Goal: Complete application form

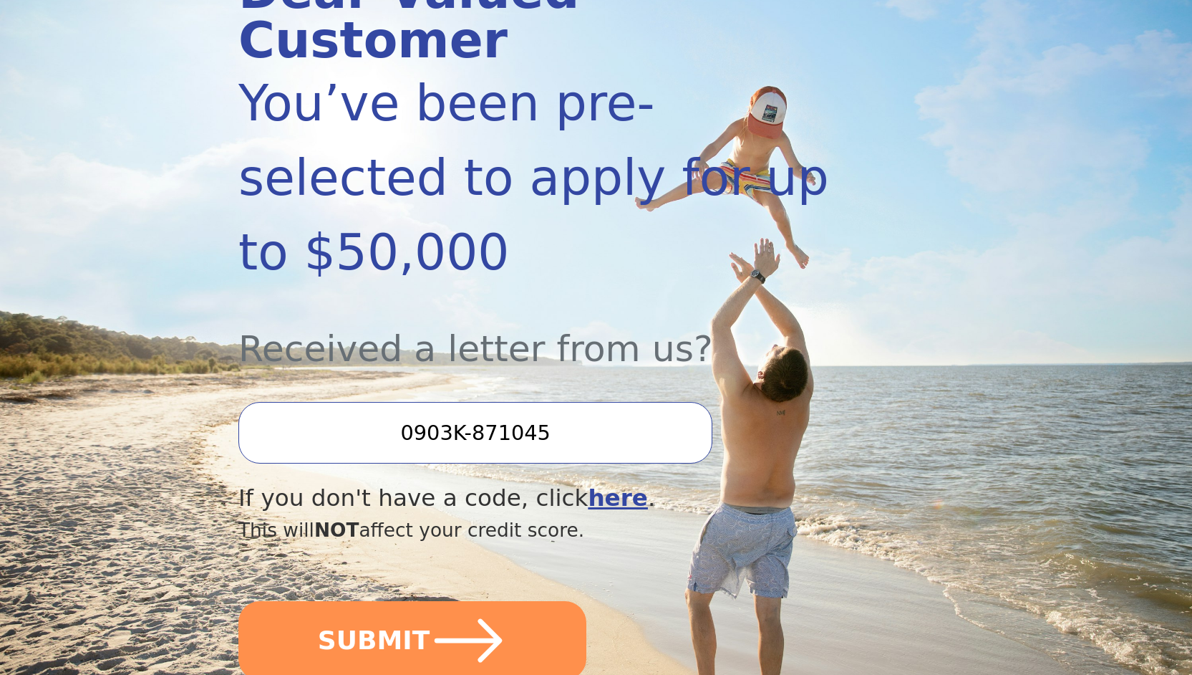
scroll to position [264, 0]
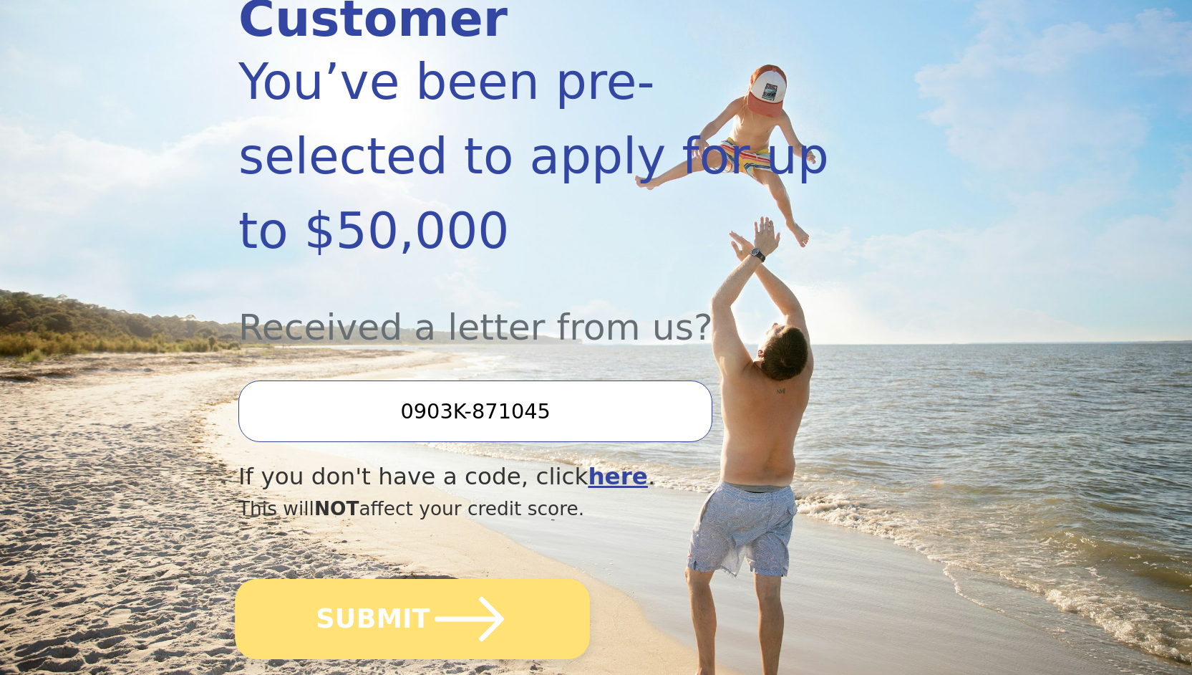
click at [412, 579] on button "SUBMIT" at bounding box center [412, 619] width 355 height 80
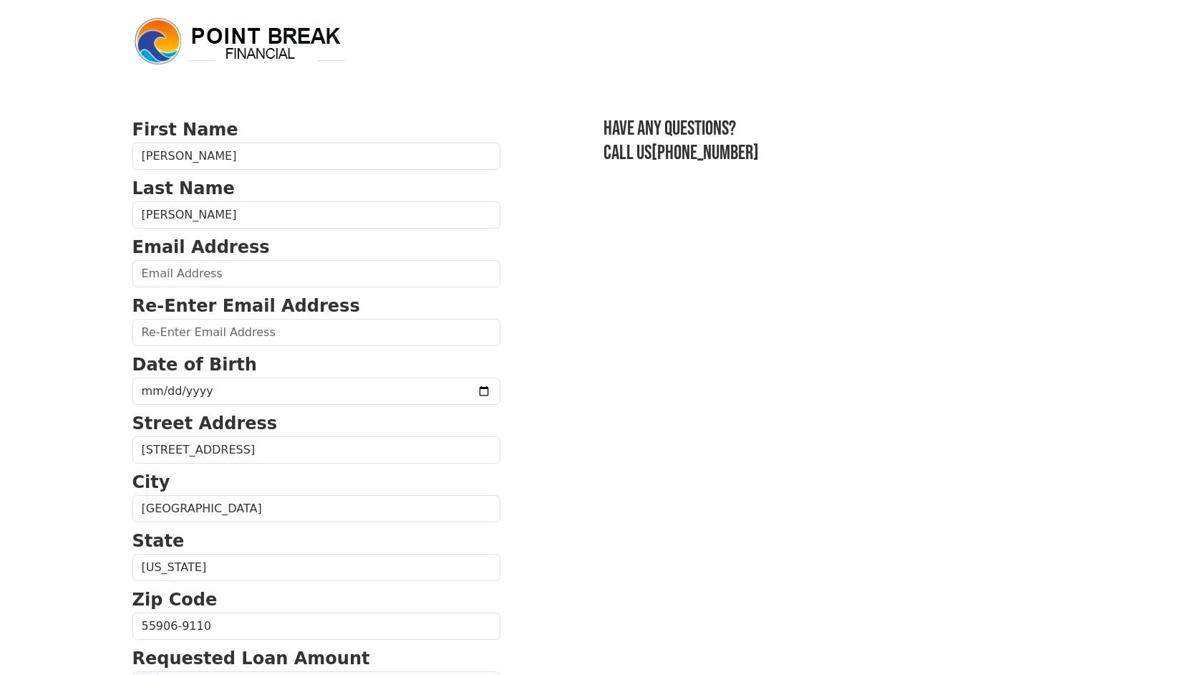
scroll to position [11, 0]
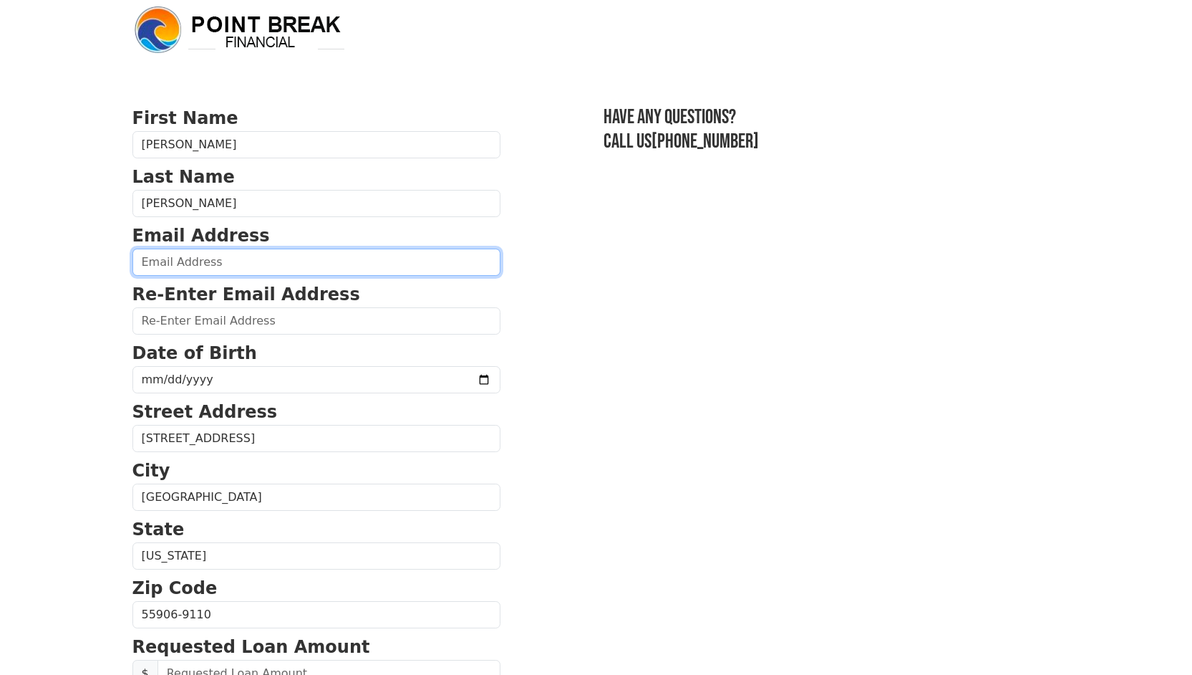
click at [276, 269] on input "email" at bounding box center [316, 262] width 368 height 27
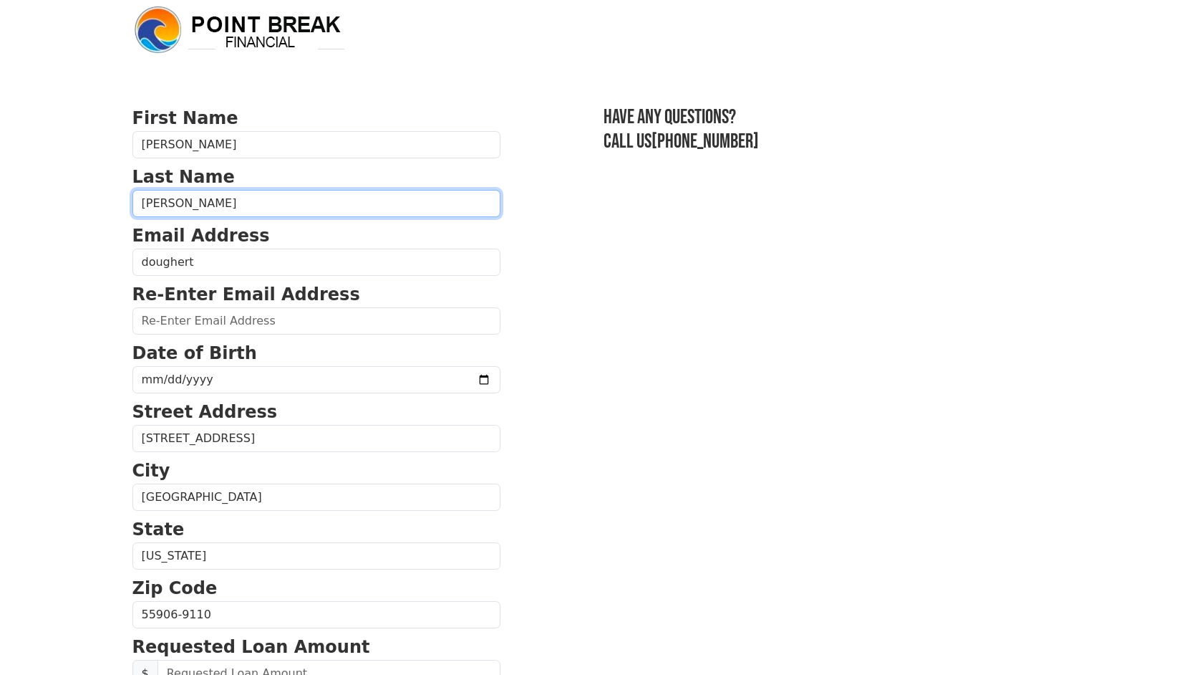
type input "[PERSON_NAME][EMAIL_ADDRESS][PERSON_NAME][PERSON_NAME][DOMAIN_NAME]"
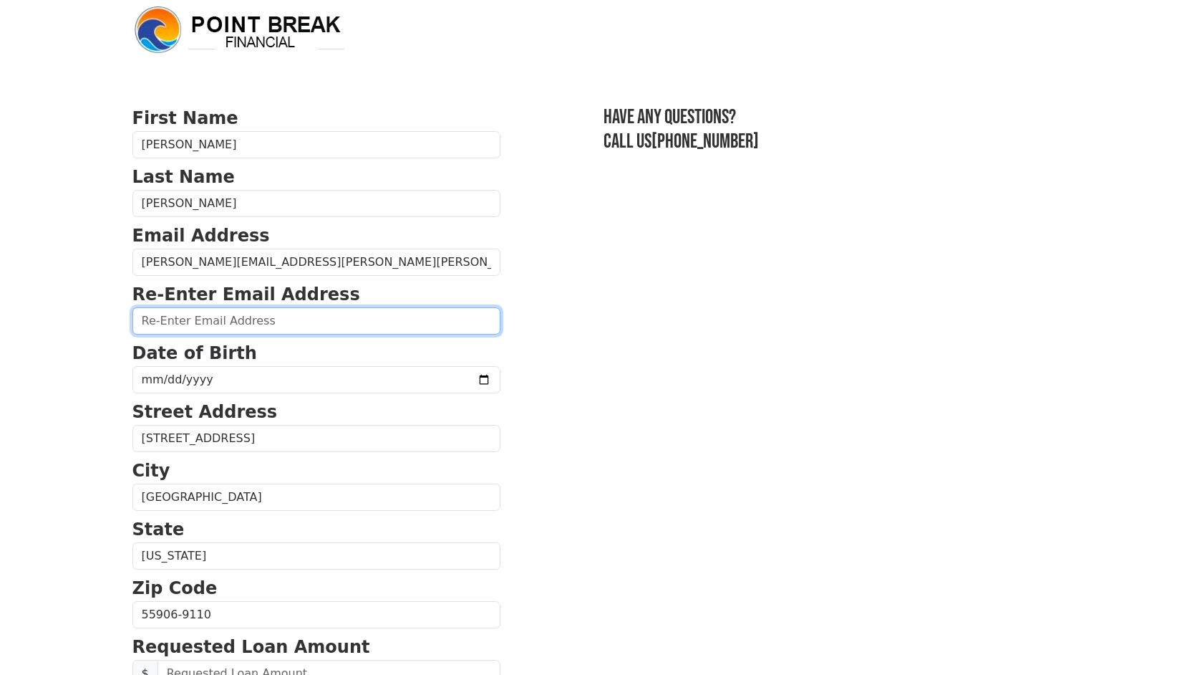
type input "[PERSON_NAME][EMAIL_ADDRESS][PERSON_NAME][PERSON_NAME][DOMAIN_NAME]"
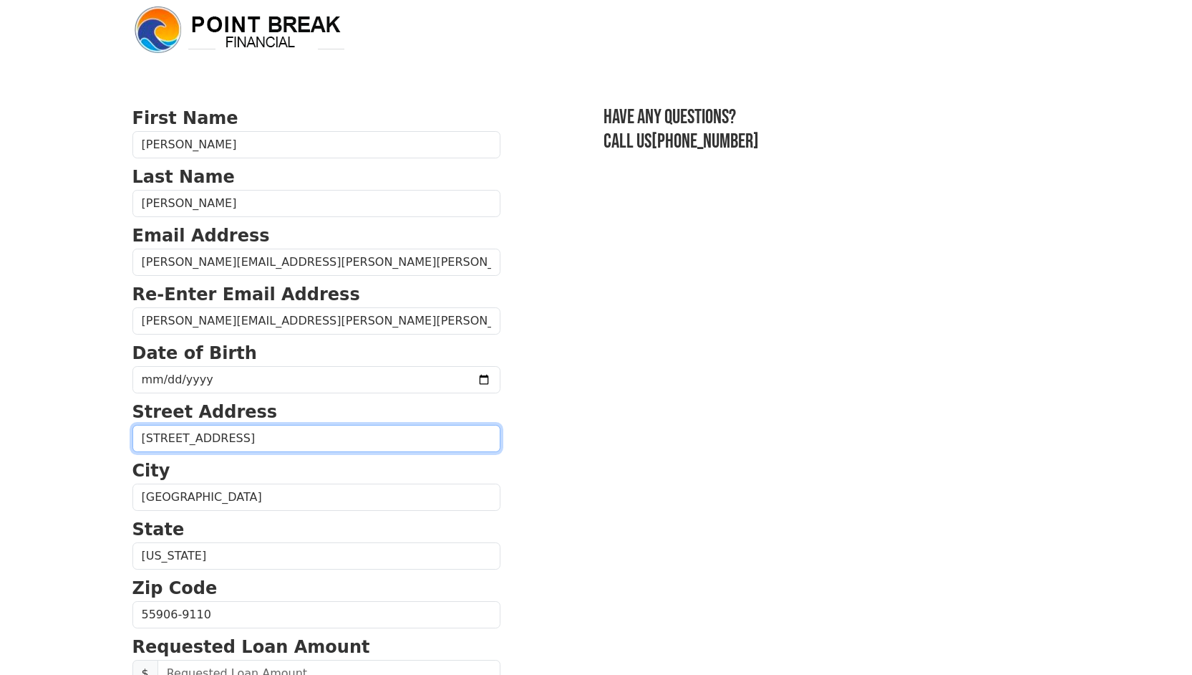
type input "[STREET_ADDRESS]"
type input "ROCHESTER"
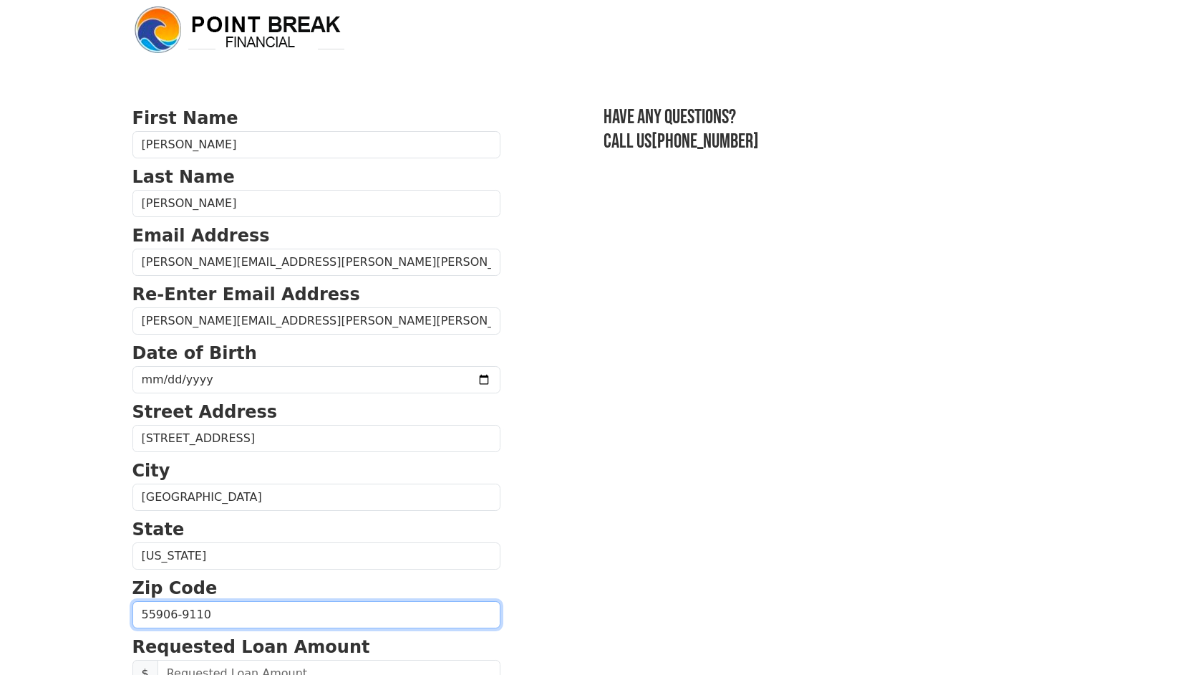
type input "55906"
type input "(408) 623-2854"
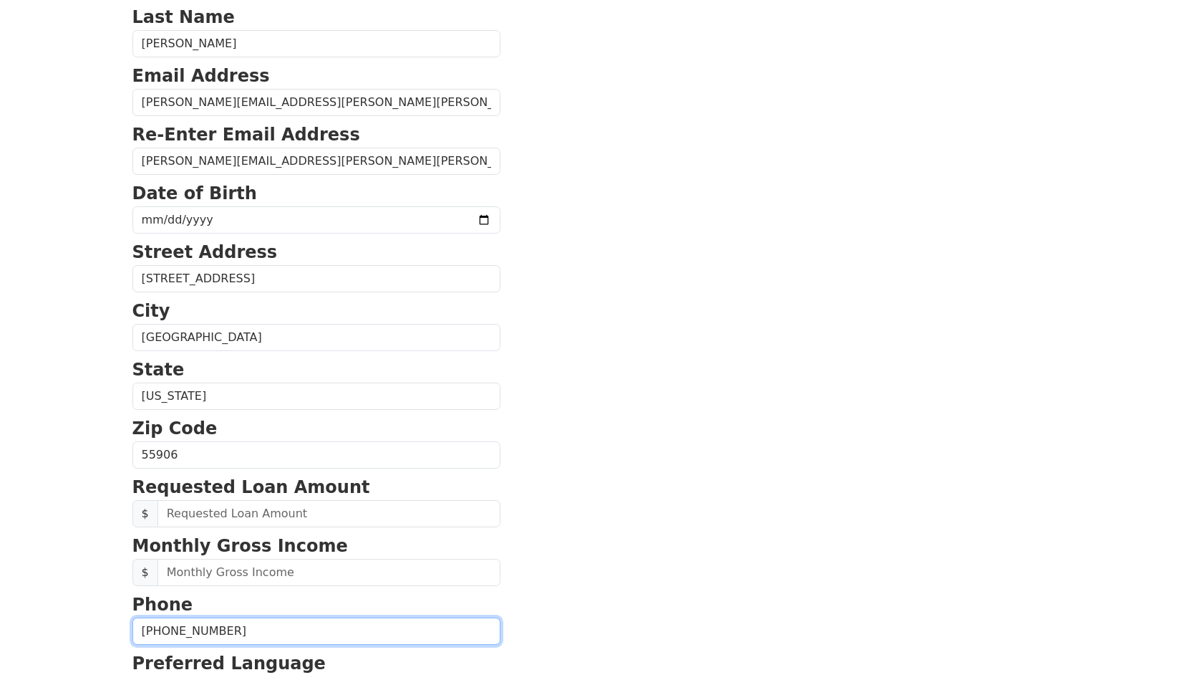
scroll to position [148, 0]
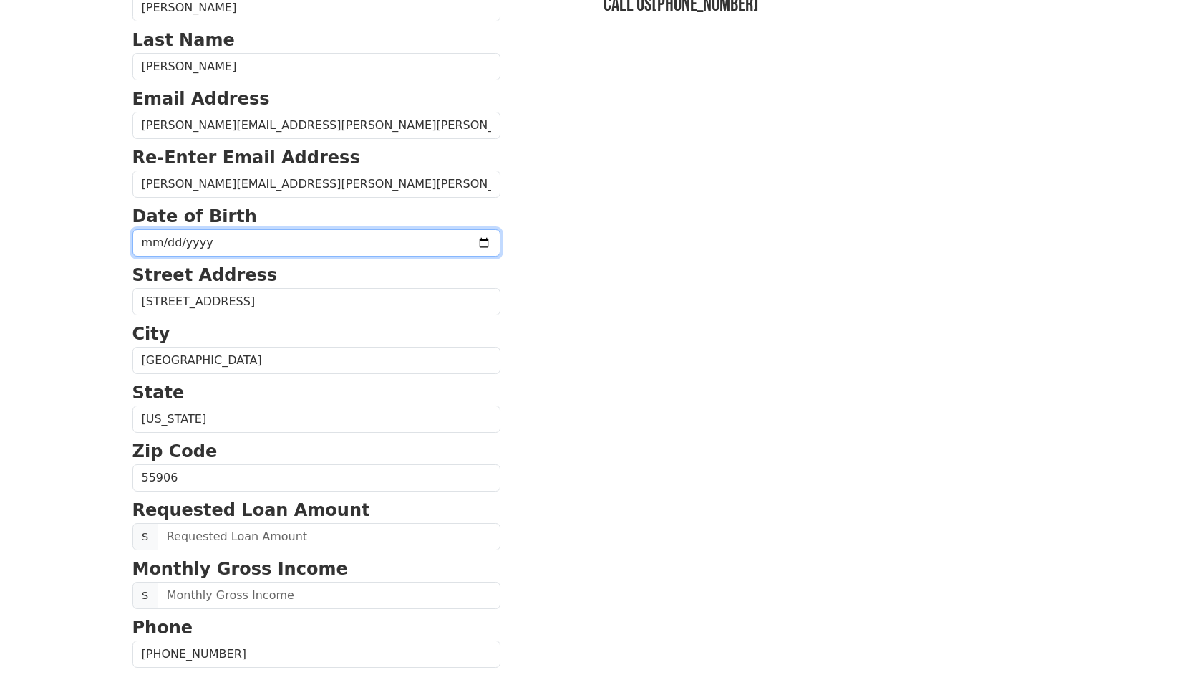
click at [282, 241] on input "date" at bounding box center [316, 242] width 368 height 27
type input "1966-12-06"
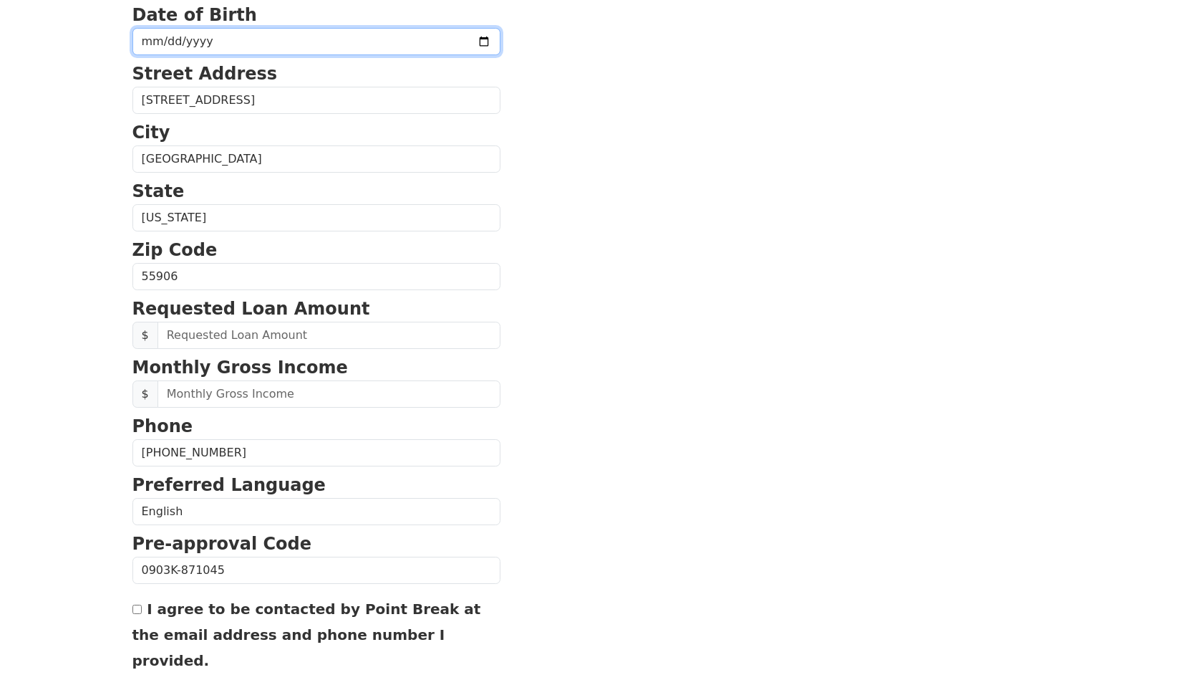
scroll to position [355, 0]
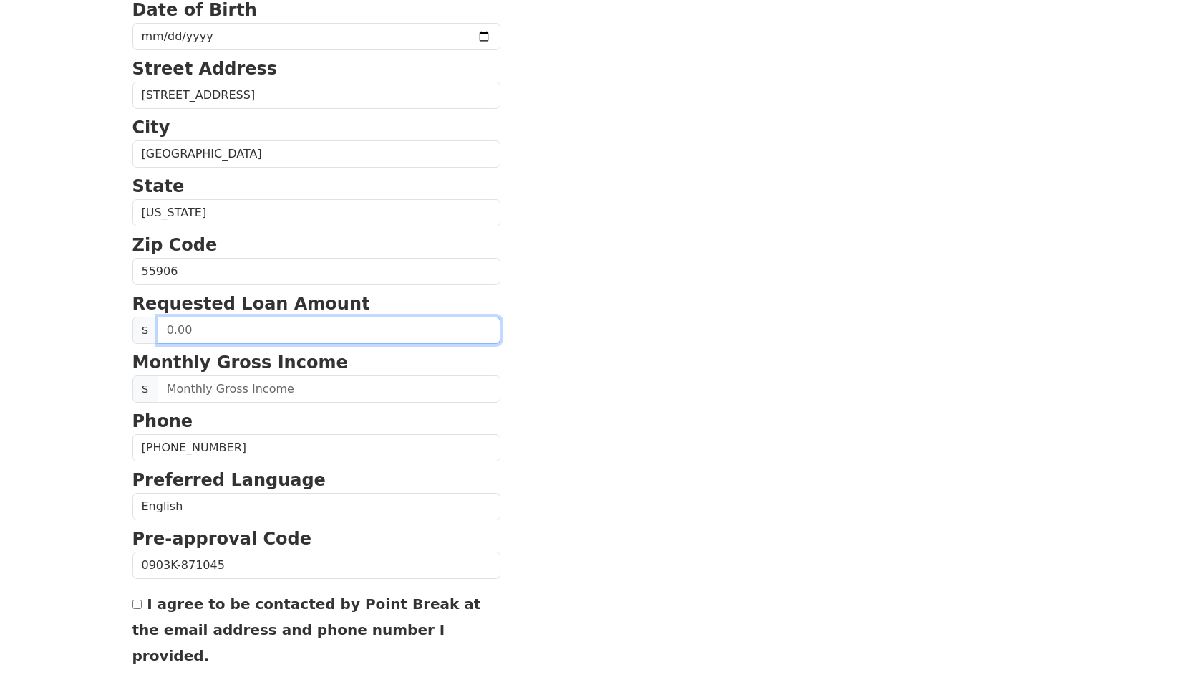
click at [327, 334] on input "text" at bounding box center [329, 330] width 343 height 27
type input "50,000.00"
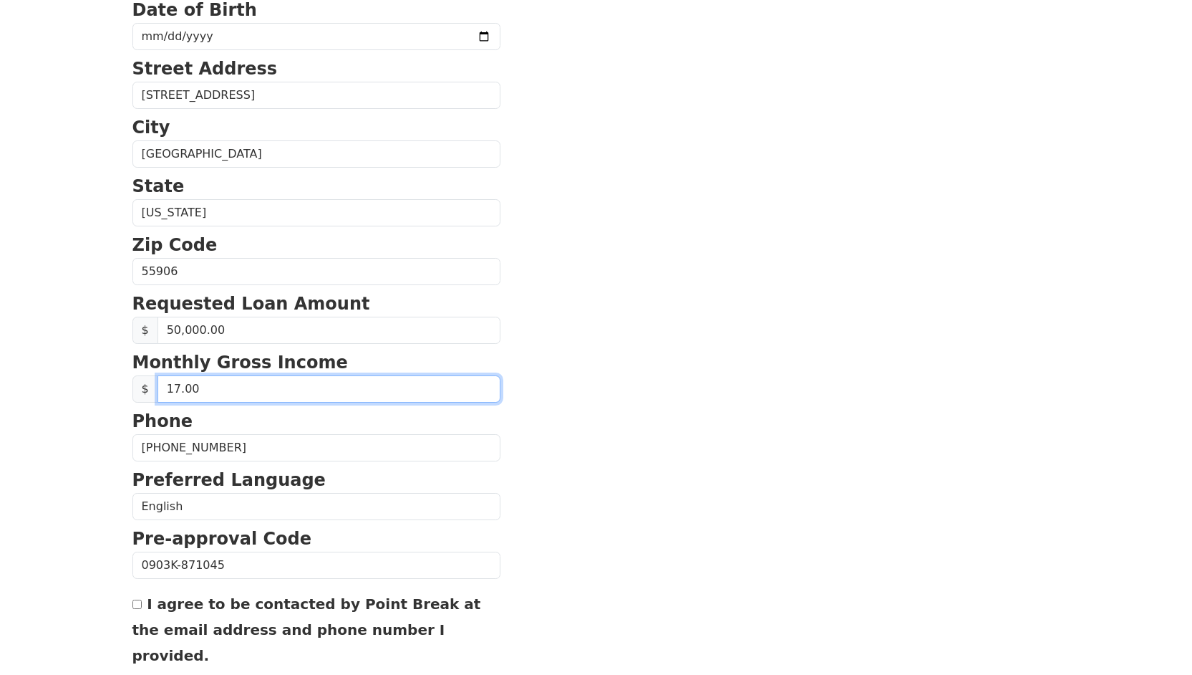
type input "1.00"
type input "14,580.00"
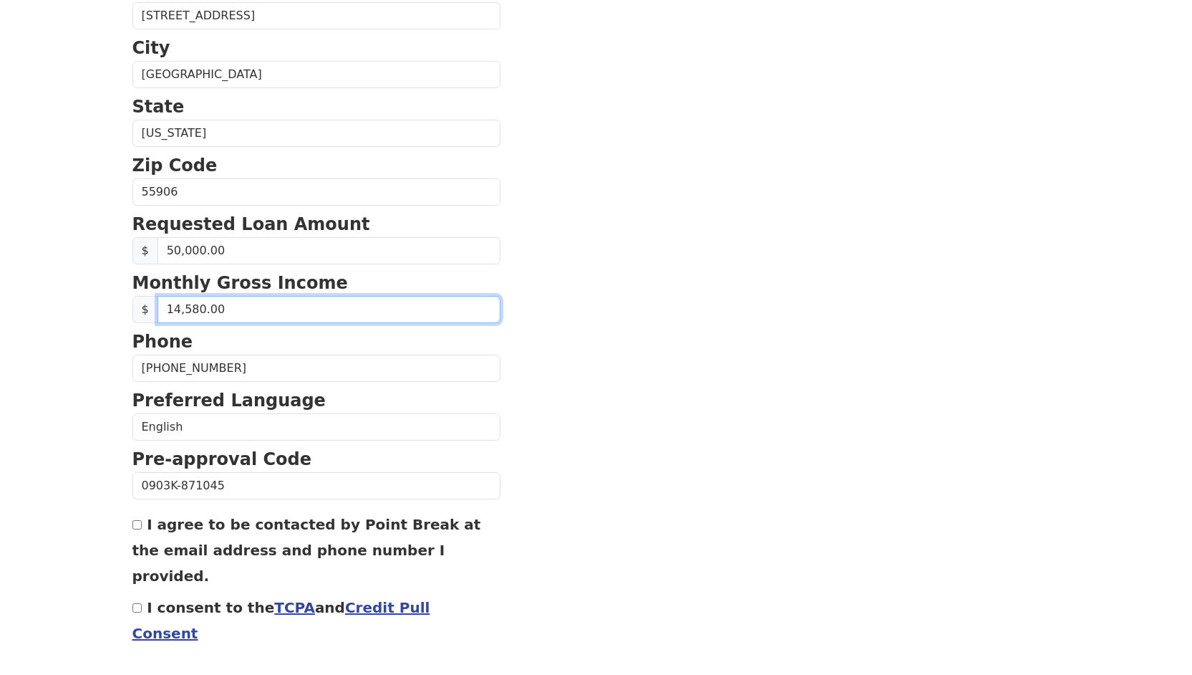
scroll to position [469, 0]
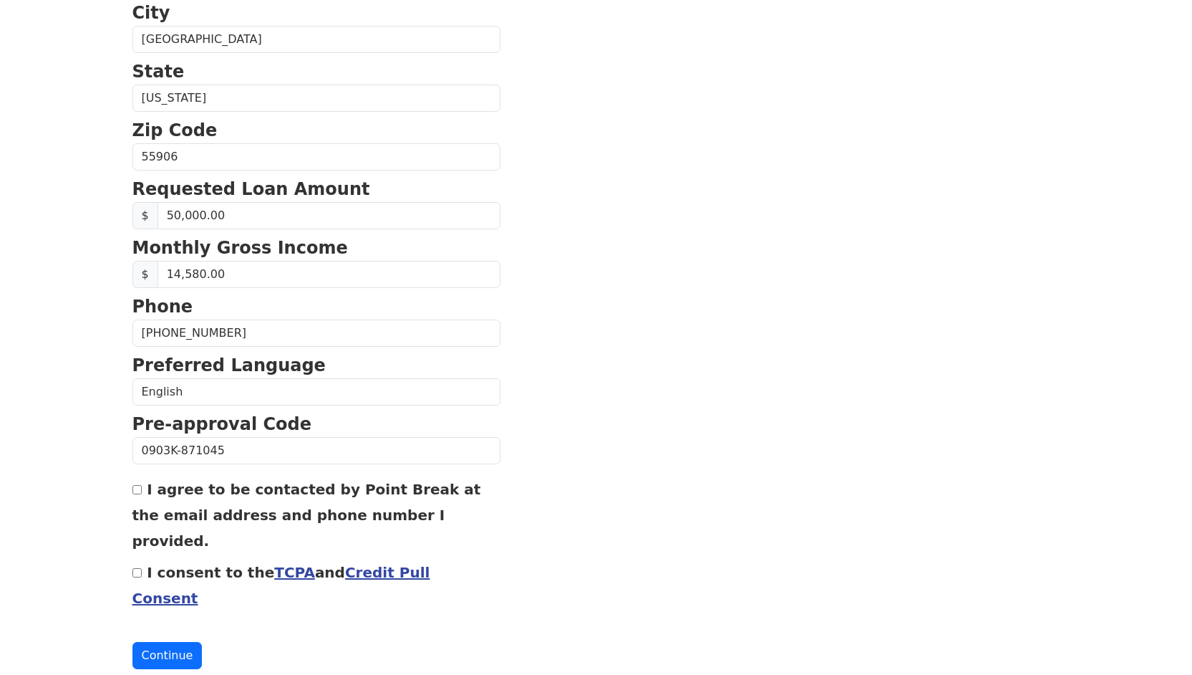
click at [133, 493] on input "I agree to be contacted by Point Break at the email address and phone number I …" at bounding box center [136, 489] width 9 height 9
checkbox input "true"
click at [131, 552] on div "First Name Gregory Last Name Dougherty Email Address dougherty.gregory@mayo.edu…" at bounding box center [596, 126] width 945 height 1190
click at [137, 559] on div "I consent to the TCPA and Credit Pull Consent" at bounding box center [316, 585] width 368 height 52
click at [139, 568] on input "I consent to the TCPA and Credit Pull Consent" at bounding box center [136, 572] width 9 height 9
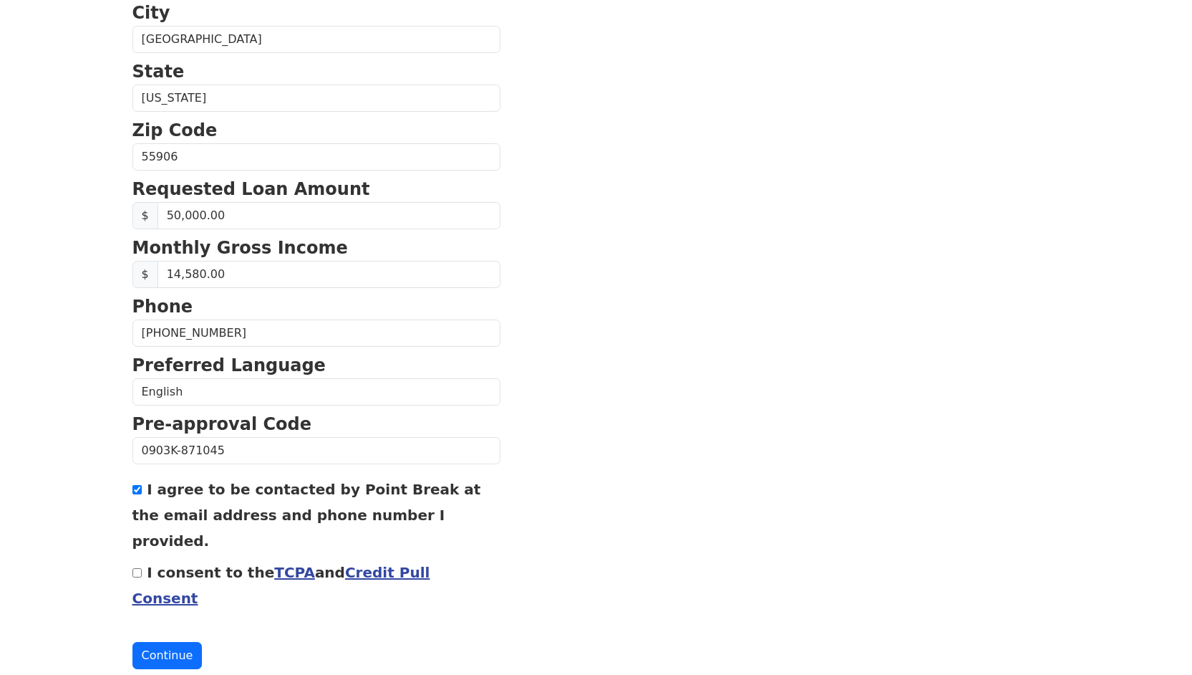
checkbox input "true"
click at [177, 642] on button "Continue" at bounding box center [167, 655] width 70 height 27
